Goal: Task Accomplishment & Management: Complete application form

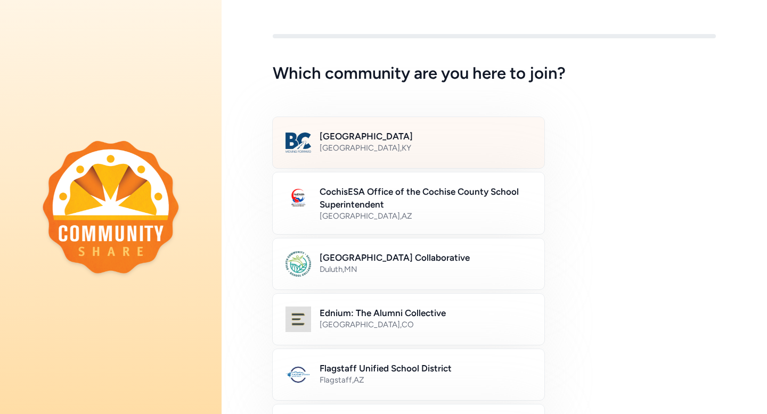
click at [376, 138] on h2 "[GEOGRAPHIC_DATA]" at bounding box center [426, 136] width 212 height 13
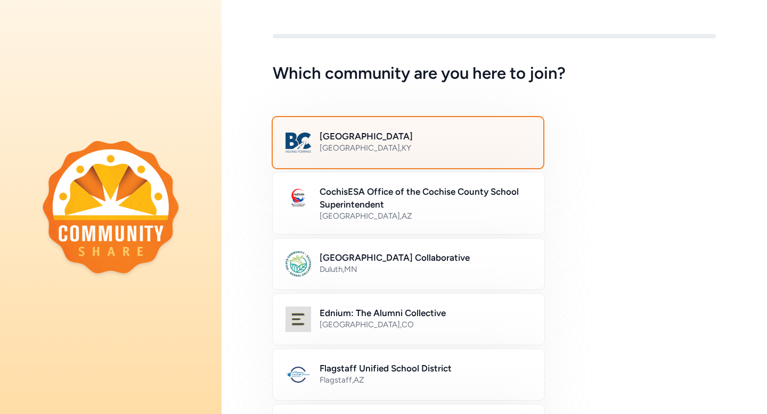
click at [376, 138] on h2 "[GEOGRAPHIC_DATA]" at bounding box center [425, 136] width 211 height 13
click at [381, 153] on div "Bullitt County Public Schools Bullitt County , KY" at bounding box center [425, 143] width 211 height 26
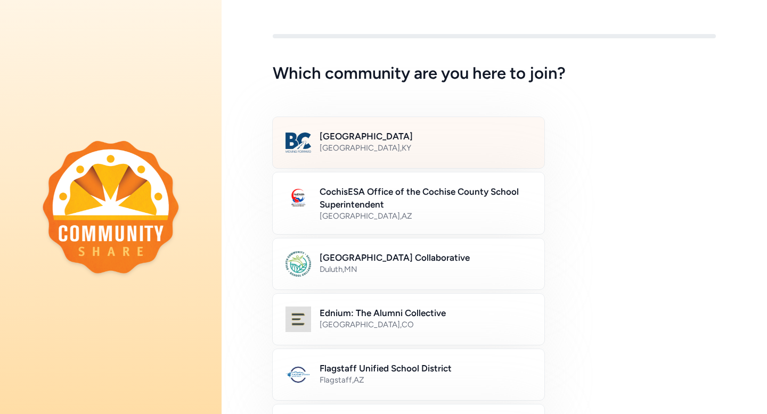
click at [386, 140] on h2 "[GEOGRAPHIC_DATA]" at bounding box center [426, 136] width 212 height 13
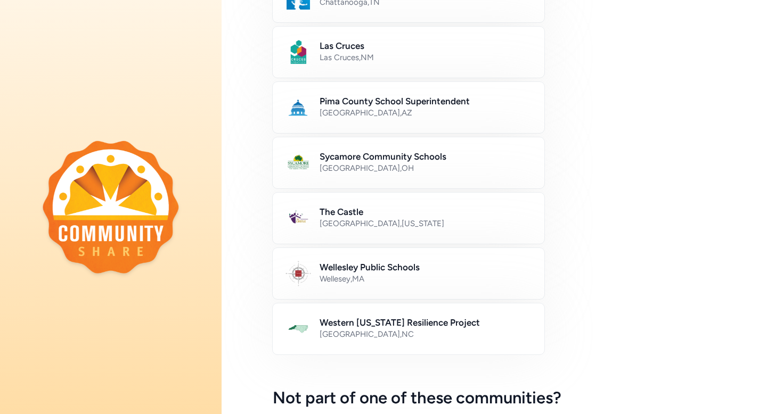
scroll to position [612, 0]
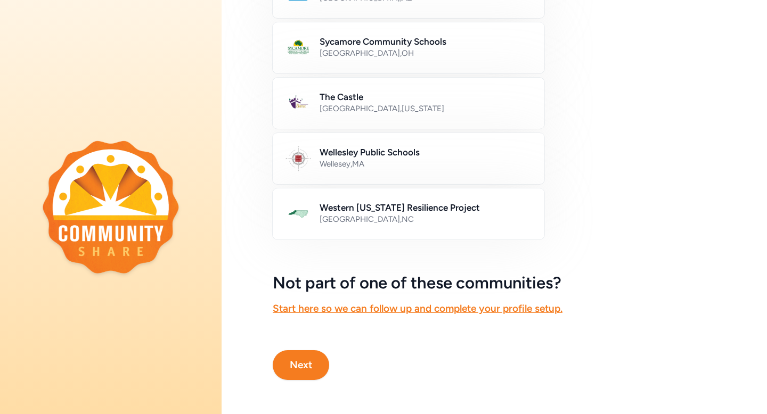
click at [305, 361] on button "Next" at bounding box center [301, 366] width 56 height 30
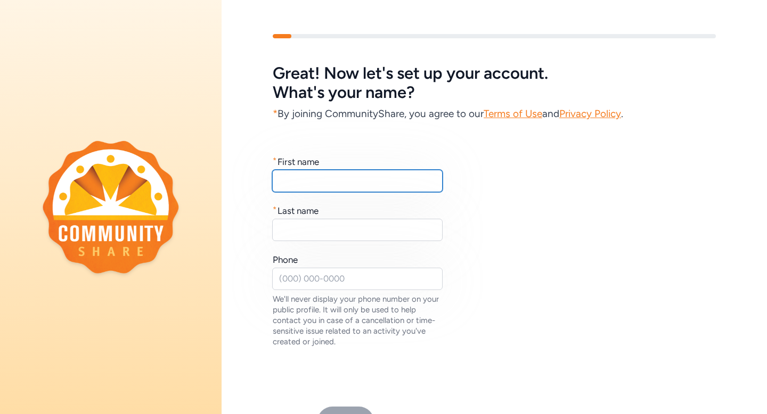
click at [331, 180] on input "text" at bounding box center [357, 181] width 170 height 22
type input "[PERSON_NAME]"
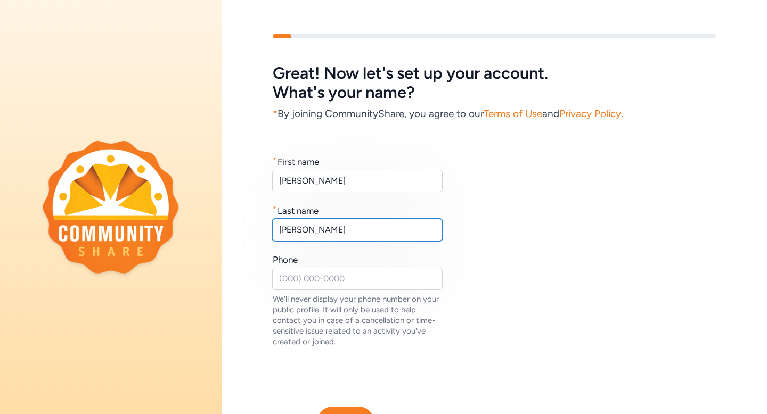
type input "[PERSON_NAME]"
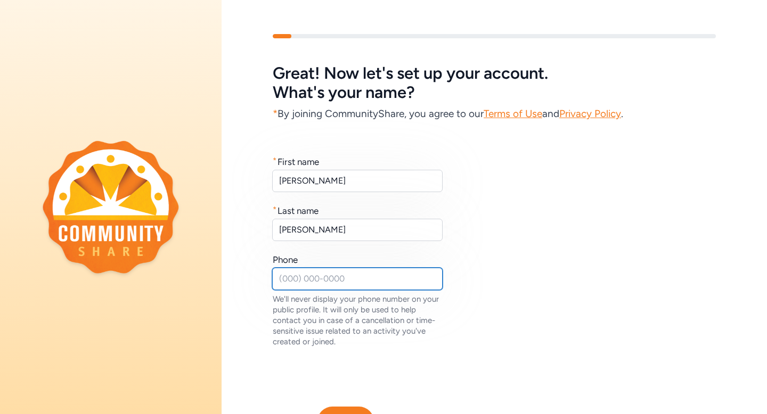
scroll to position [64, 0]
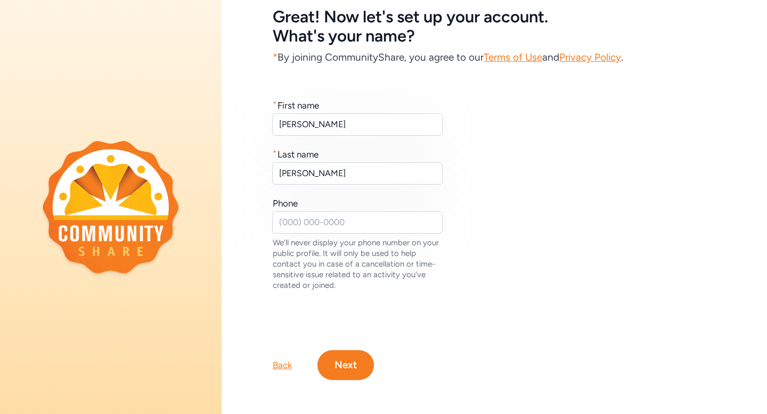
click at [337, 362] on button "Next" at bounding box center [346, 366] width 56 height 30
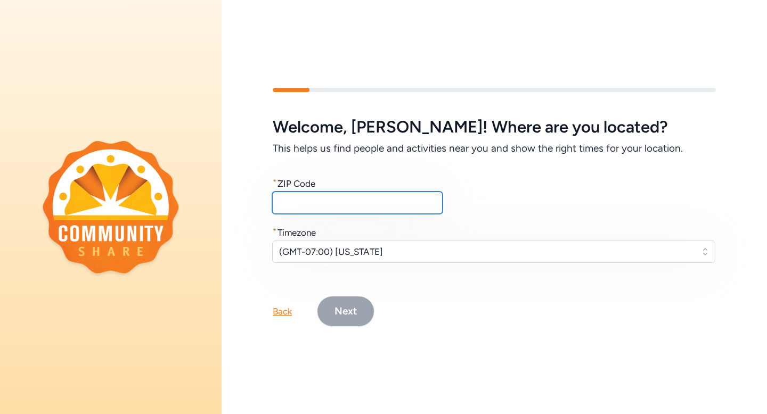
click at [349, 193] on input "text" at bounding box center [357, 203] width 170 height 22
type input "40047"
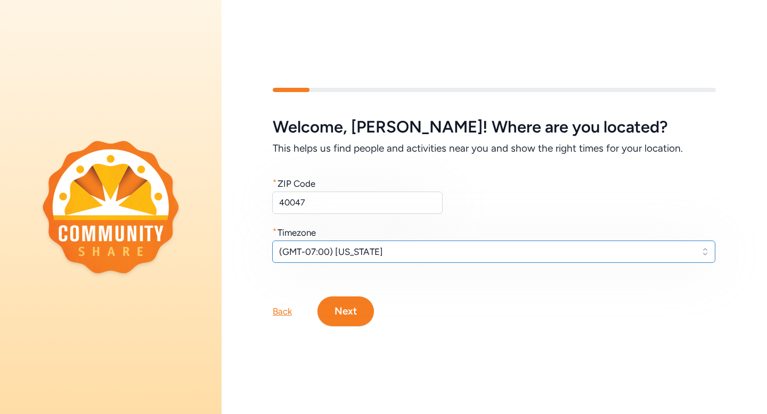
click at [351, 241] on button "(GMT-07:00) [US_STATE]" at bounding box center [493, 252] width 443 height 22
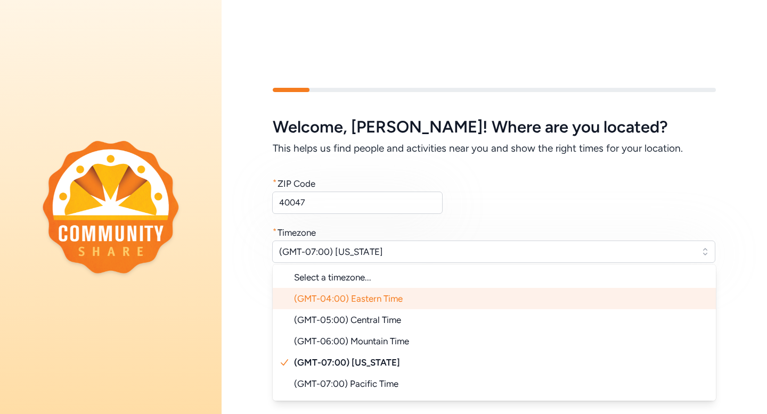
click at [379, 296] on span "(GMT-04:00) Eastern Time" at bounding box center [348, 299] width 109 height 11
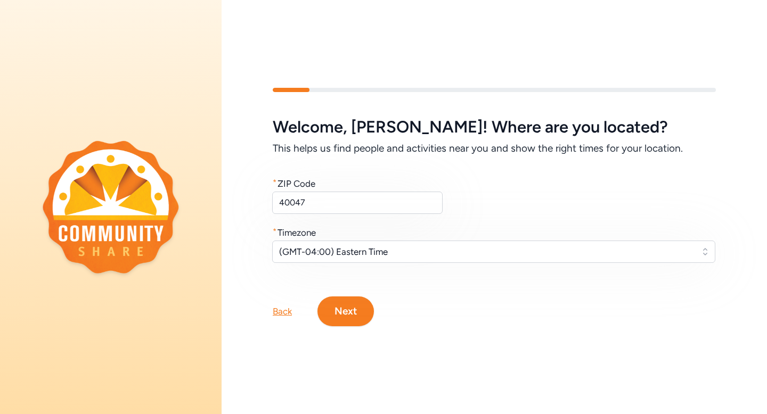
click at [350, 305] on button "Next" at bounding box center [346, 312] width 56 height 30
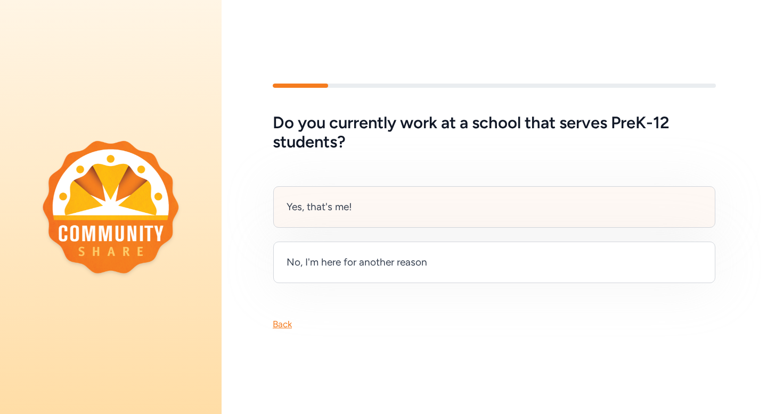
click at [369, 210] on div "Yes, that's me!" at bounding box center [494, 207] width 442 height 42
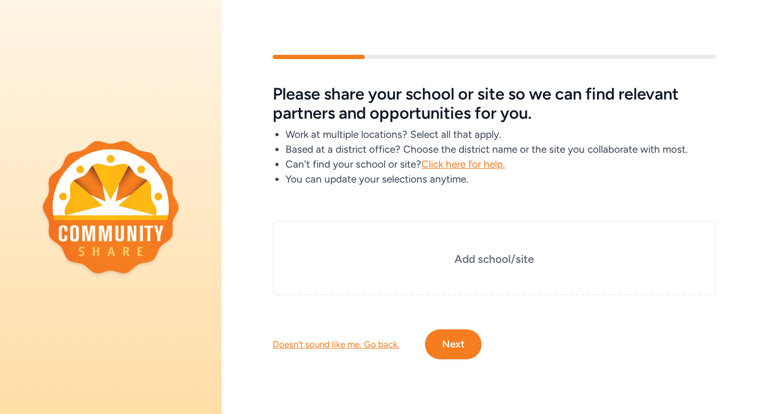
click at [438, 340] on button "Next" at bounding box center [453, 345] width 56 height 30
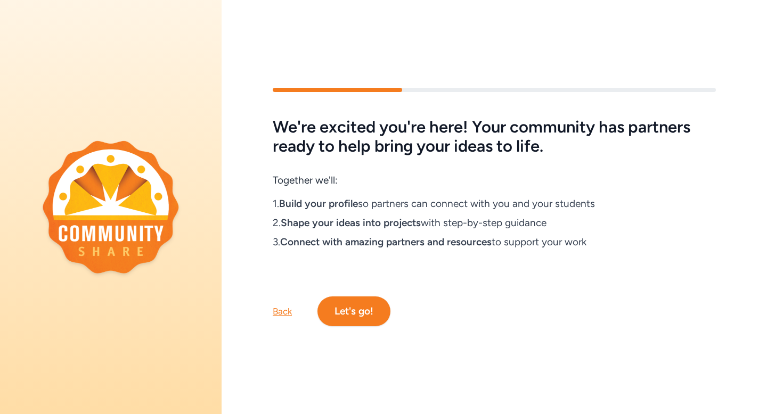
click at [370, 312] on button "Let's go!" at bounding box center [354, 312] width 73 height 30
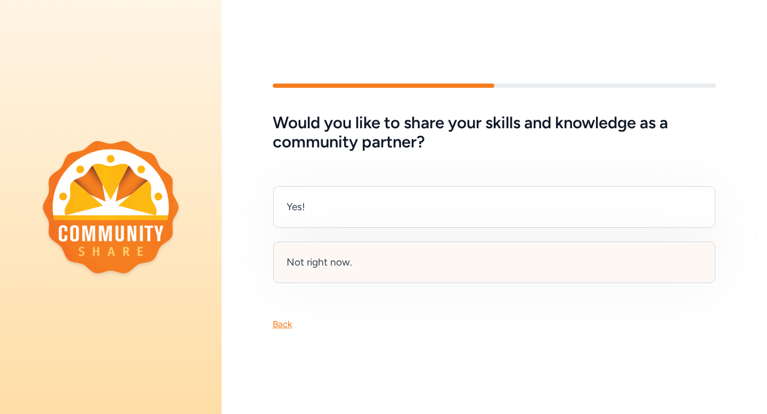
click at [380, 260] on div "Not right now." at bounding box center [494, 263] width 442 height 42
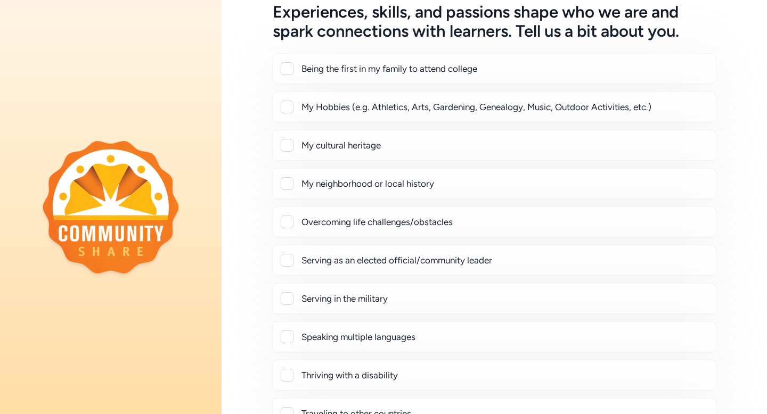
scroll to position [207, 0]
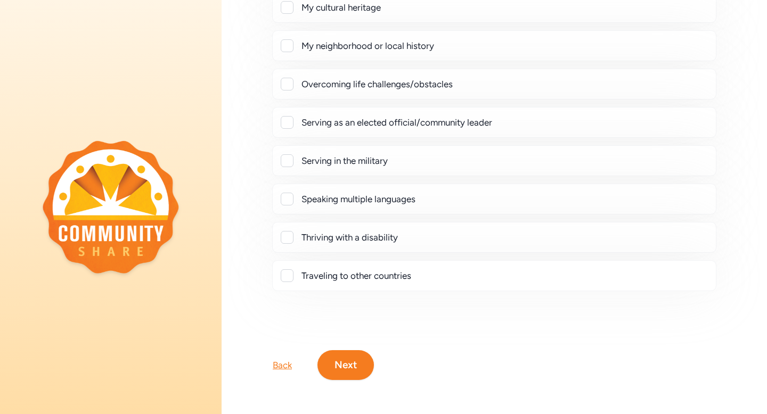
click at [359, 375] on div "Experiences, skills, and passions shape who we are and spark connections with l…" at bounding box center [495, 108] width 546 height 614
click at [359, 369] on button "Next" at bounding box center [346, 366] width 56 height 30
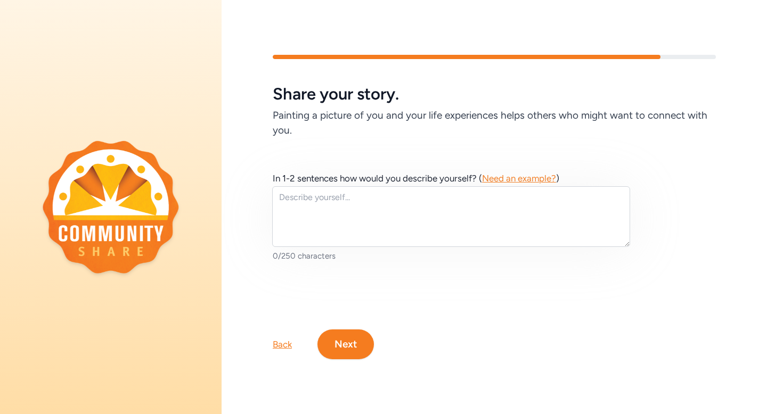
click at [354, 332] on button "Next" at bounding box center [346, 345] width 56 height 30
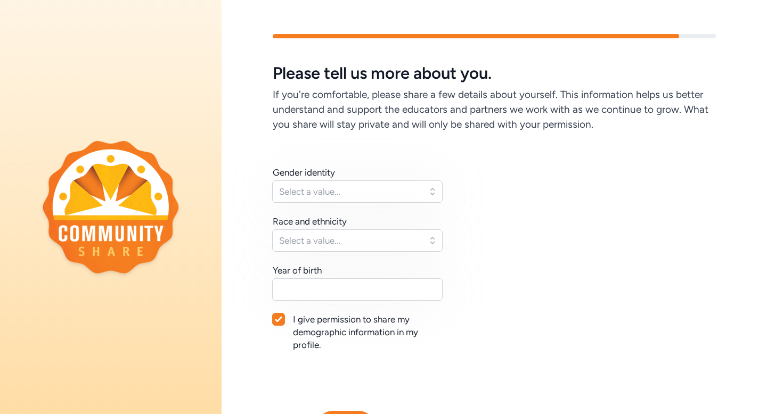
scroll to position [69, 0]
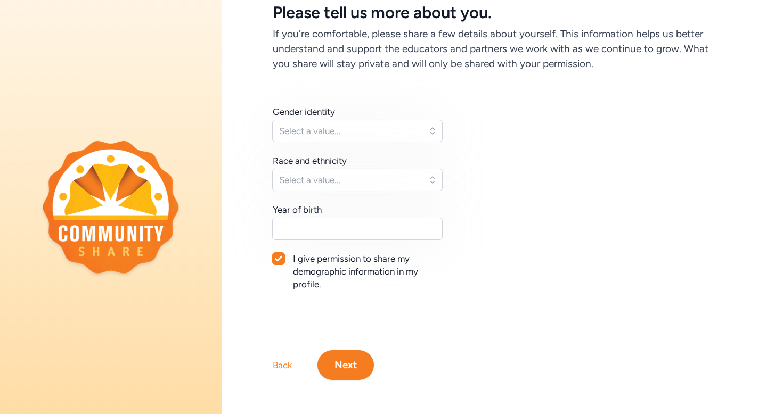
click at [351, 353] on button "Next" at bounding box center [346, 366] width 56 height 30
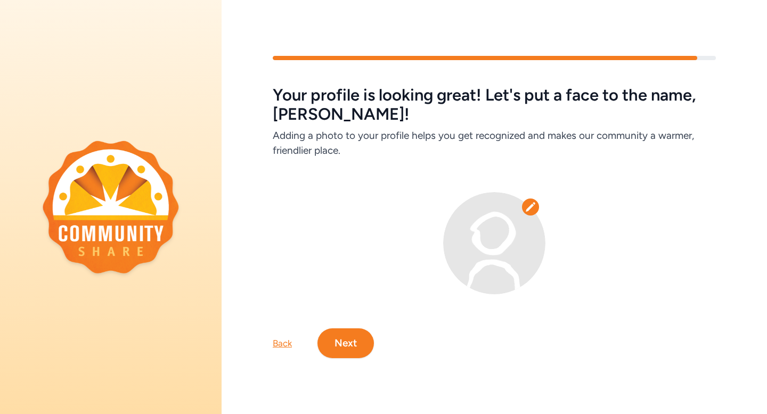
click at [352, 349] on button "Next" at bounding box center [346, 344] width 56 height 30
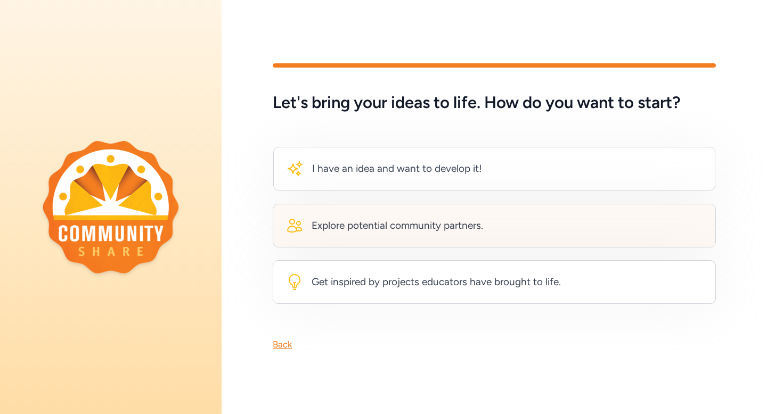
click at [393, 218] on div "Explore potential community partners." at bounding box center [398, 225] width 172 height 15
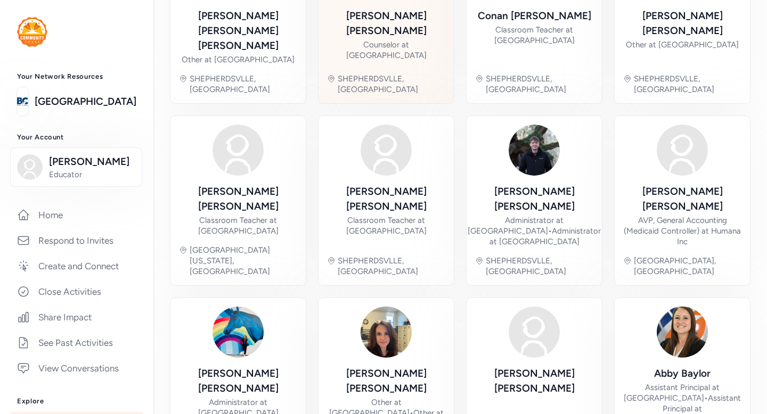
scroll to position [372, 0]
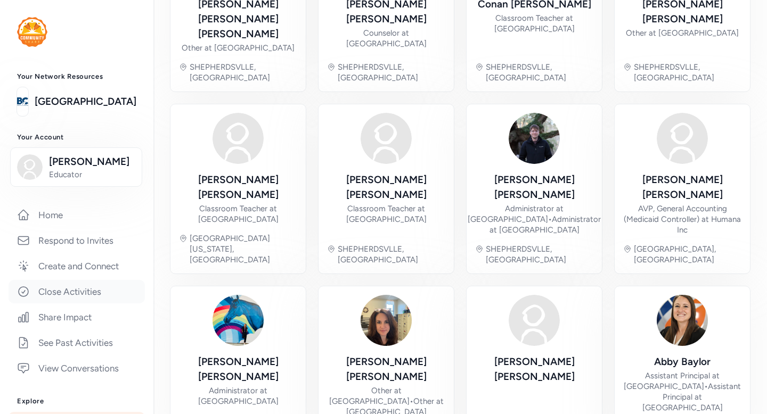
click at [85, 304] on link "Close Activities" at bounding box center [77, 291] width 136 height 23
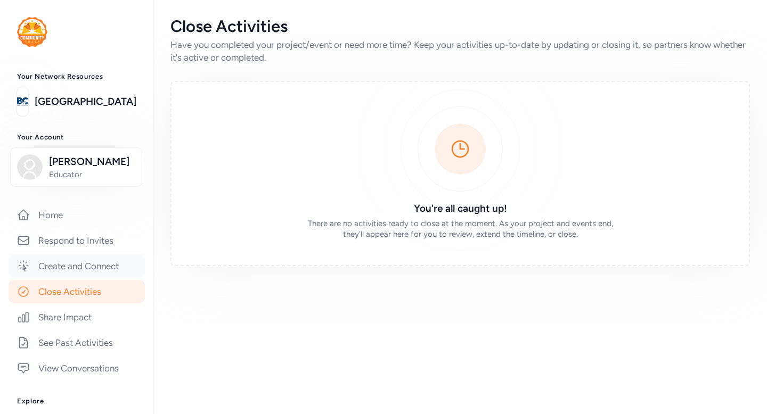
click at [90, 278] on link "Create and Connect" at bounding box center [77, 266] width 136 height 23
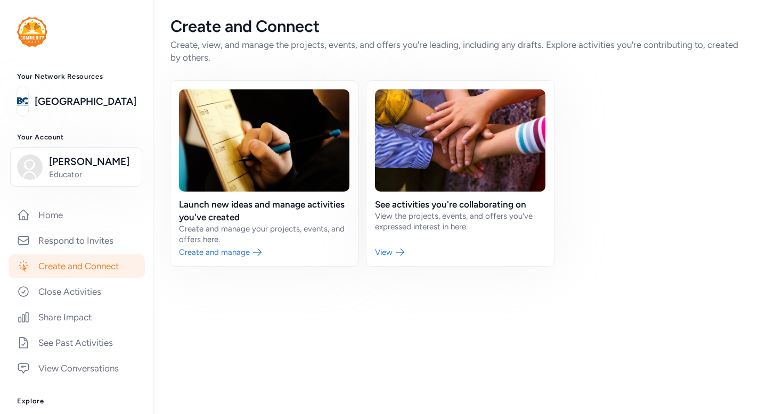
click at [90, 278] on link "Create and Connect" at bounding box center [77, 266] width 136 height 23
click at [93, 304] on link "Close Activities" at bounding box center [77, 291] width 136 height 23
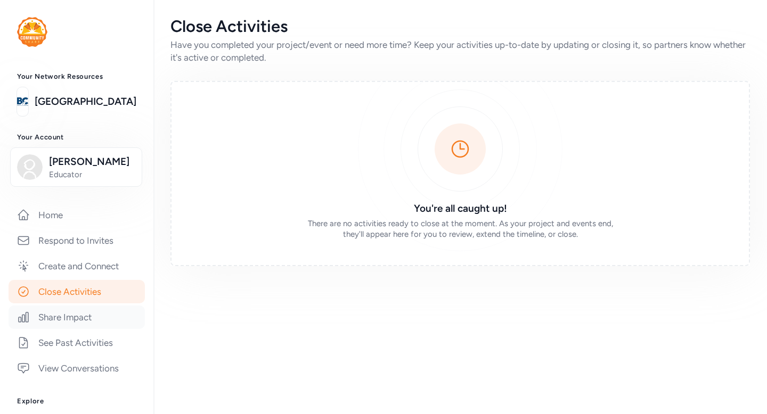
click at [82, 329] on link "Share Impact" at bounding box center [77, 317] width 136 height 23
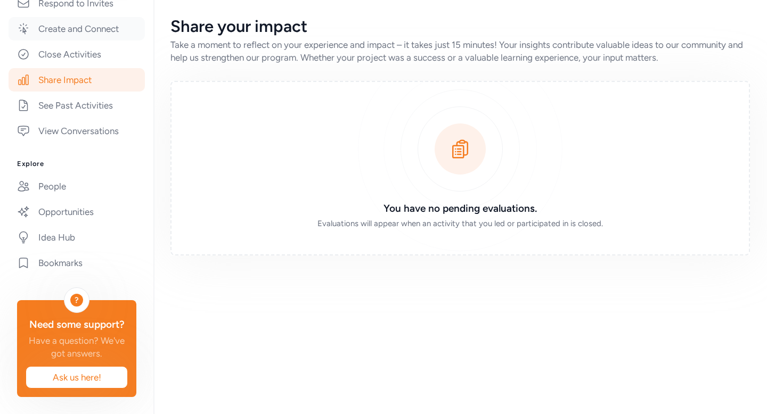
scroll to position [269, 0]
click at [75, 226] on link "Idea Hub" at bounding box center [77, 237] width 136 height 23
